Goal: Find contact information: Find contact information

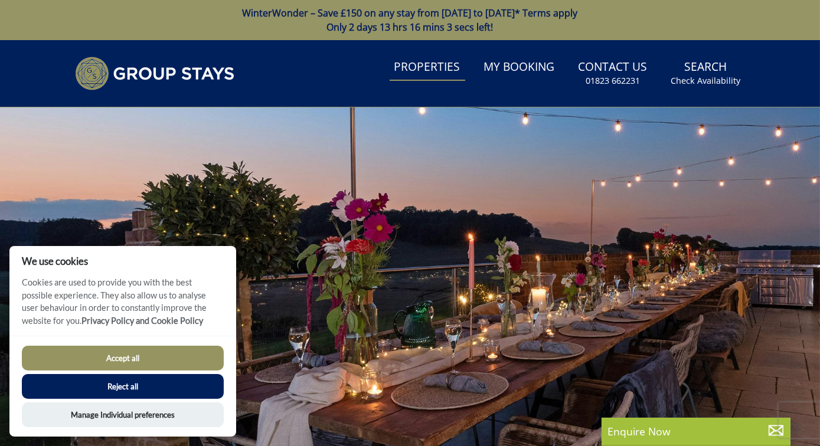
click at [432, 66] on link "Properties" at bounding box center [428, 67] width 76 height 27
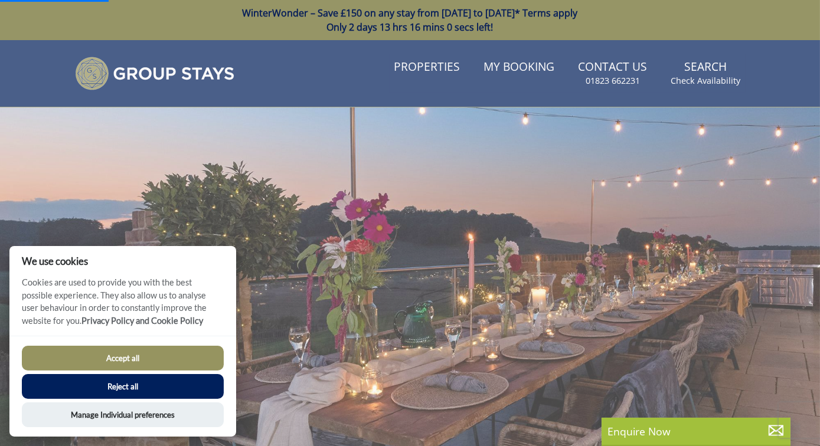
click at [136, 385] on button "Reject all" at bounding box center [123, 386] width 202 height 25
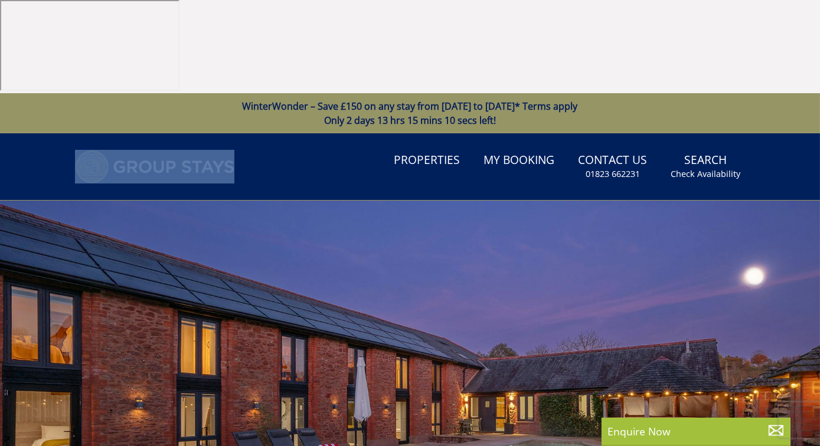
drag, startPoint x: 245, startPoint y: 70, endPoint x: 143, endPoint y: 73, distance: 102.1
click at [143, 148] on div "Search Menu Properties My Booking Contact Us [PHONE_NUMBER] Search Check Availa…" at bounding box center [410, 167] width 708 height 38
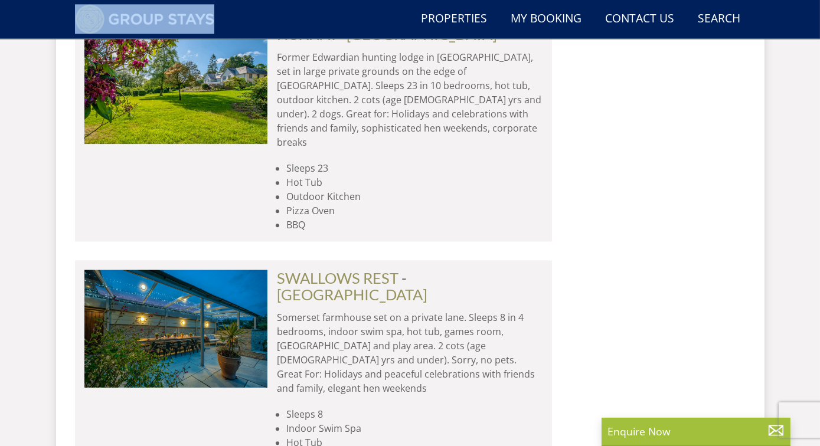
scroll to position [5657, 0]
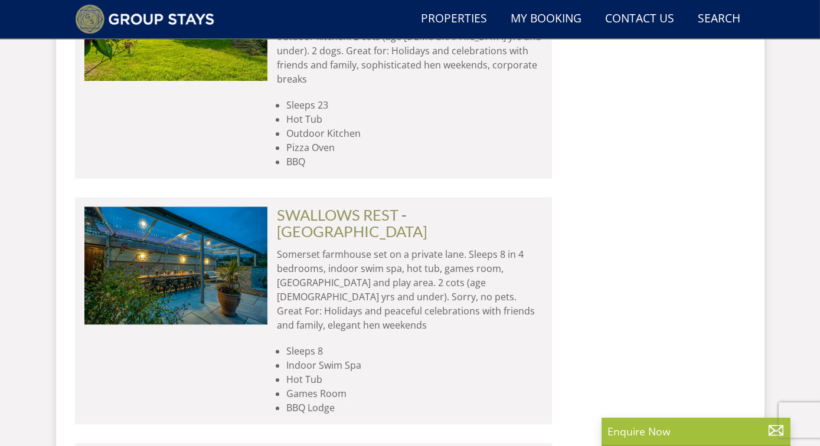
drag, startPoint x: 449, startPoint y: 328, endPoint x: 382, endPoint y: 330, distance: 66.7
copy link "01823 662231"
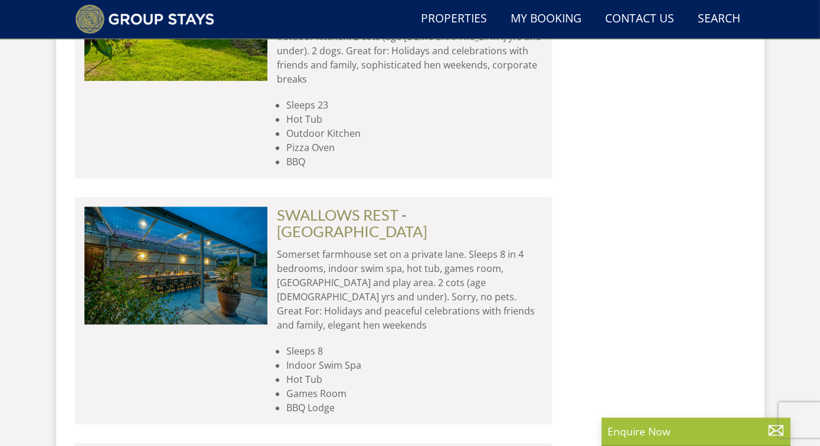
click at [296, 21] on div "Search Menu Properties My Booking Contact Us [PHONE_NUMBER] Search Check Availa…" at bounding box center [410, 20] width 708 height 30
drag, startPoint x: 413, startPoint y: 265, endPoint x: 447, endPoint y: 264, distance: 34.3
drag, startPoint x: 452, startPoint y: 264, endPoint x: 413, endPoint y: 266, distance: 39.6
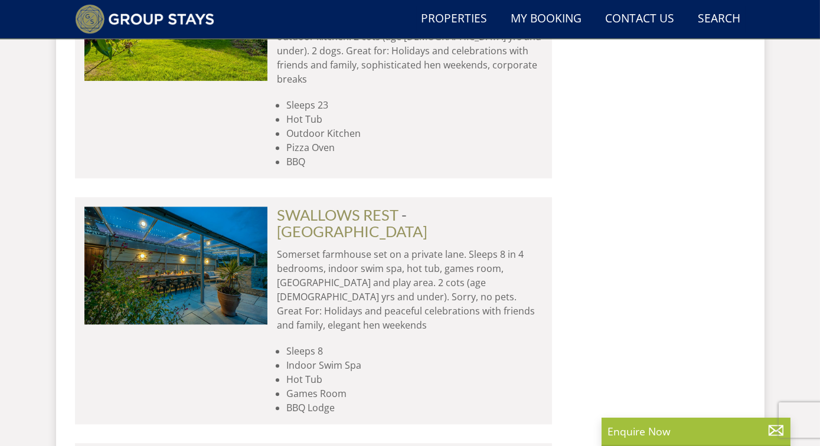
copy p "Sleeps12"
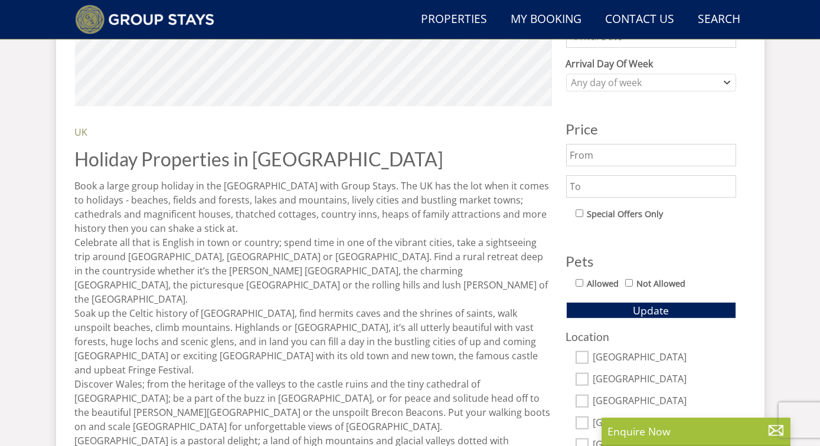
scroll to position [0, 0]
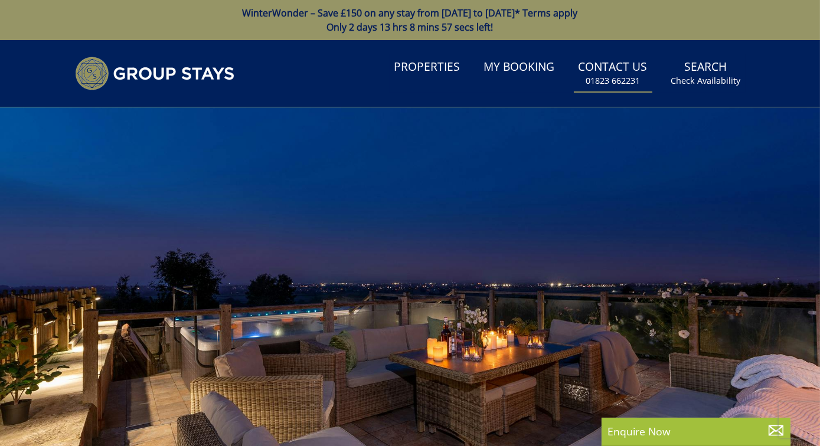
click at [640, 70] on link "Contact Us [PHONE_NUMBER]" at bounding box center [613, 73] width 78 height 38
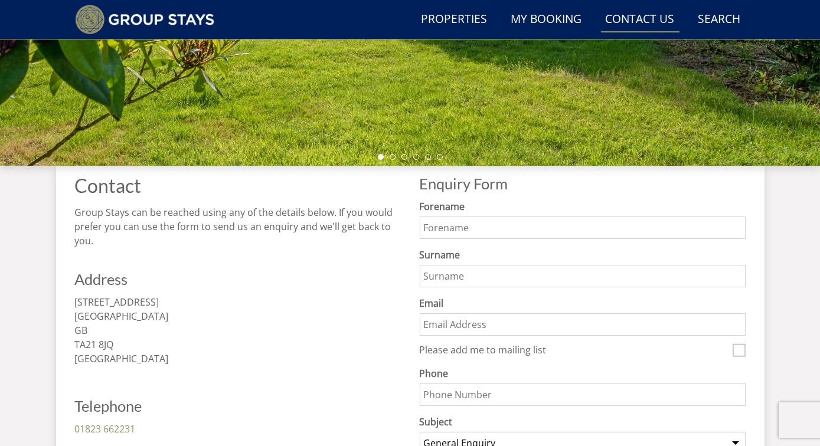
scroll to position [429, 0]
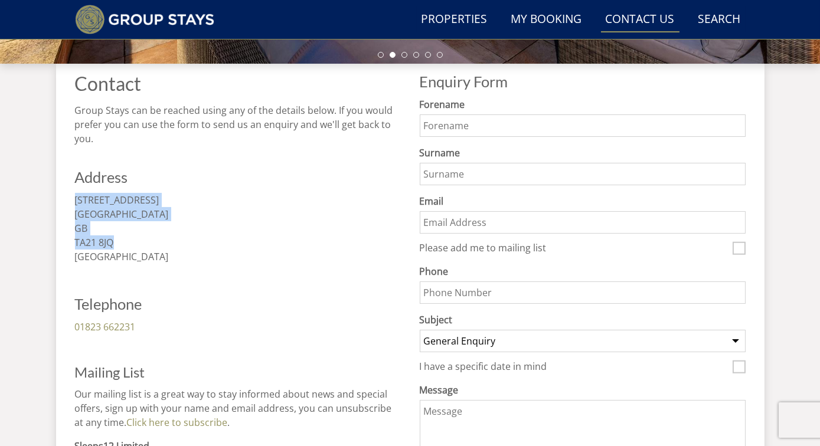
drag, startPoint x: 128, startPoint y: 240, endPoint x: 73, endPoint y: 203, distance: 66.3
click at [73, 203] on div "Contact Group Stays can be reached using any of the details below. If you would…" at bounding box center [410, 292] width 708 height 456
copy p "[STREET_ADDRESS]"
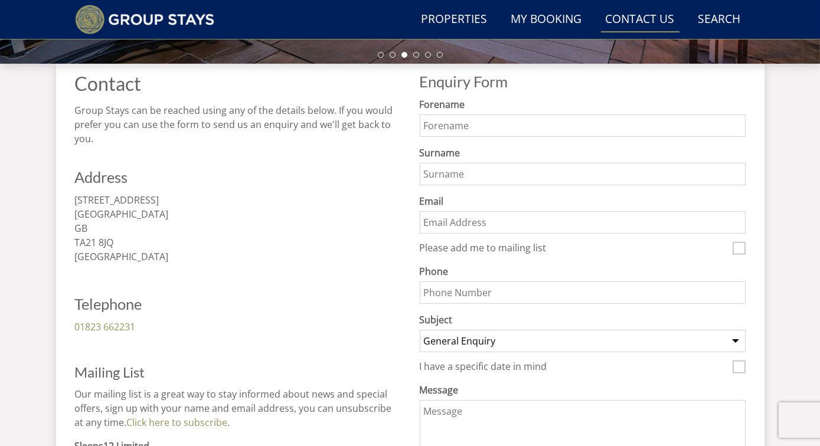
click at [245, 27] on div "Search Menu Properties My Booking Contact Us [PHONE_NUMBER] Search Check Availa…" at bounding box center [410, 20] width 708 height 30
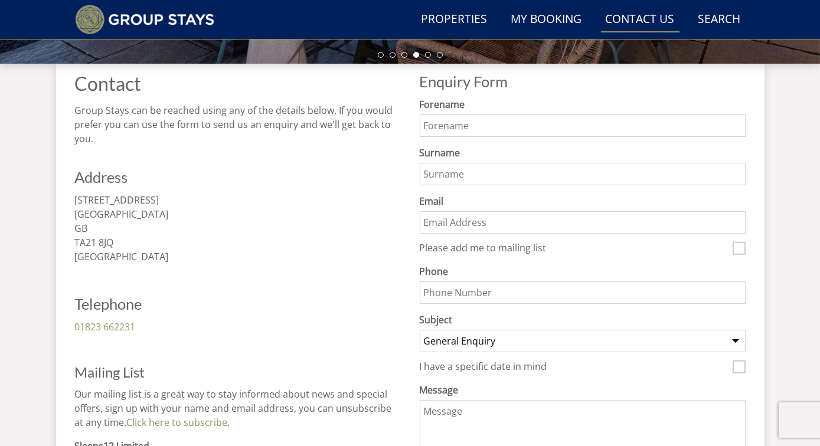
click at [21, 235] on div "Search Menu Properties My Booking Contact Us [PHONE_NUMBER] Search Check Availa…" at bounding box center [410, 74] width 820 height 927
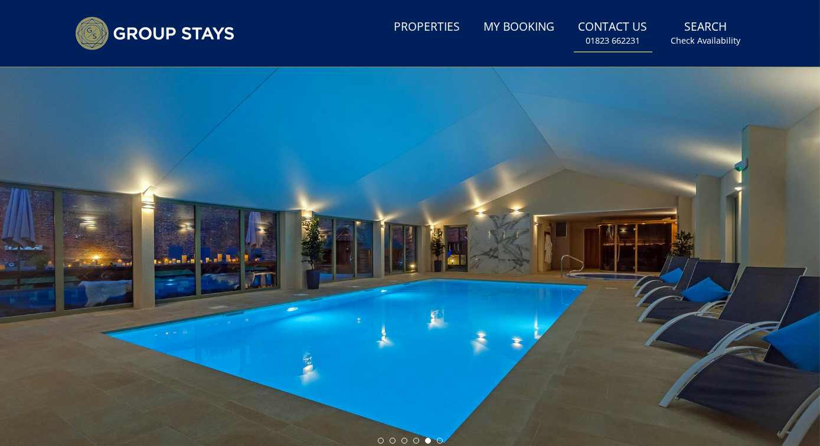
scroll to position [0, 0]
